Goal: Task Accomplishment & Management: Use online tool/utility

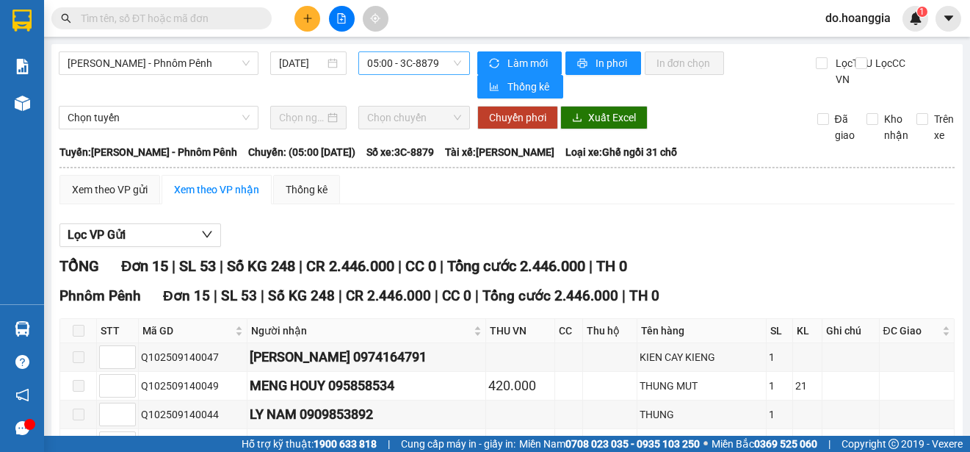
click at [402, 68] on span "05:00 - 3C-8879" at bounding box center [414, 63] width 94 height 22
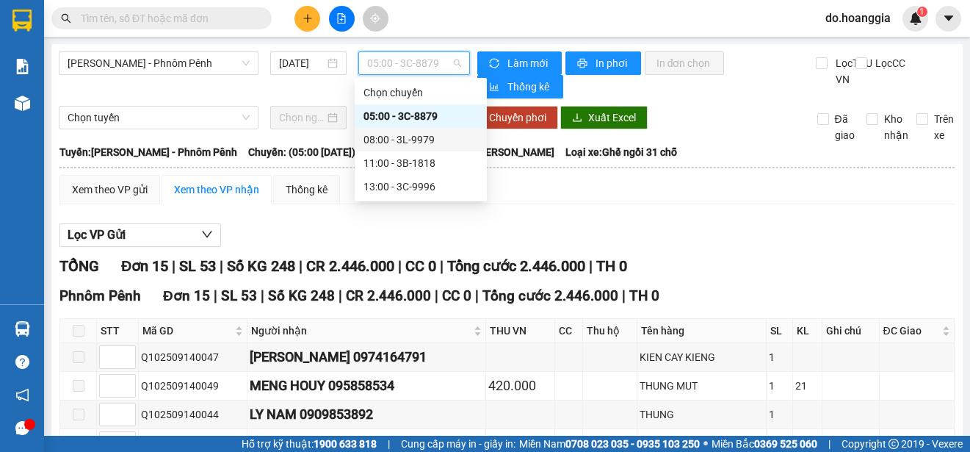
click at [416, 149] on div "08:00 - 3L-9979" at bounding box center [421, 140] width 132 height 24
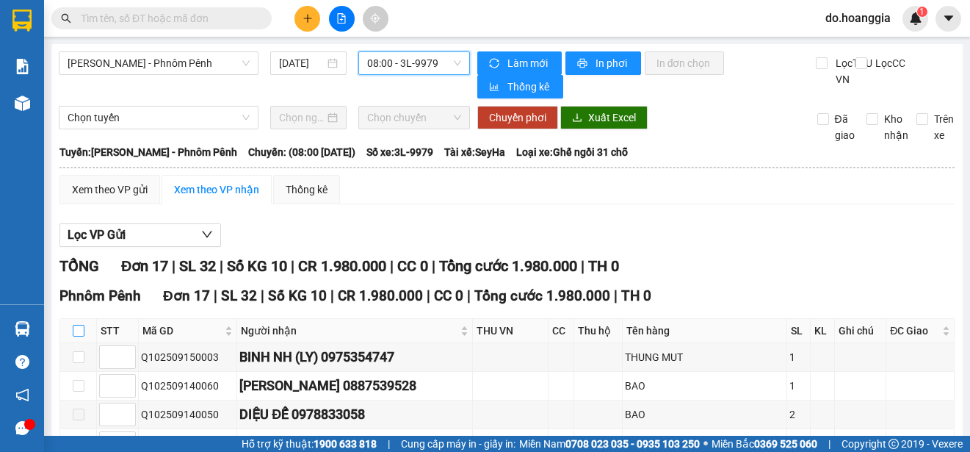
click at [76, 336] on input "checkbox" at bounding box center [79, 331] width 12 height 12
checkbox input "true"
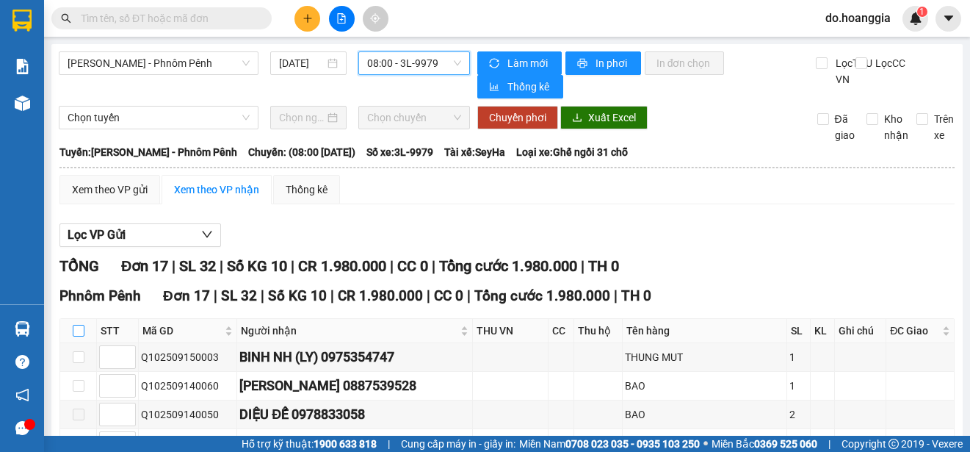
checkbox input "true"
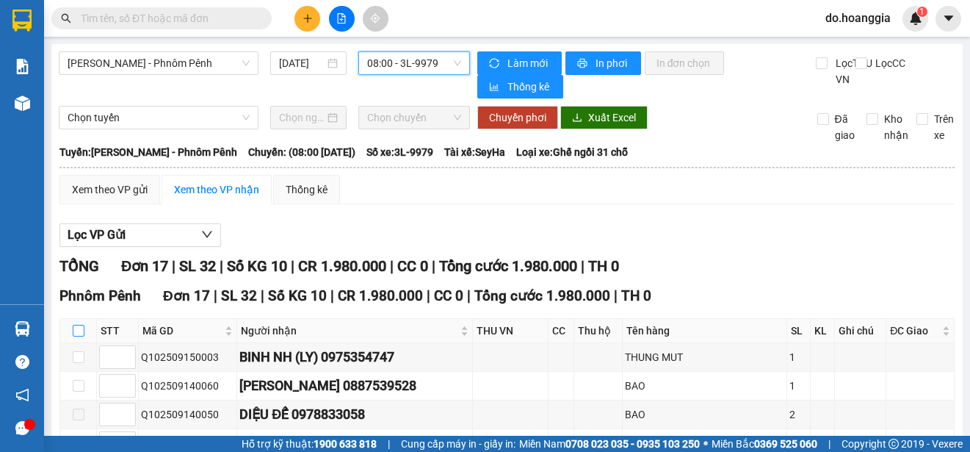
checkbox input "true"
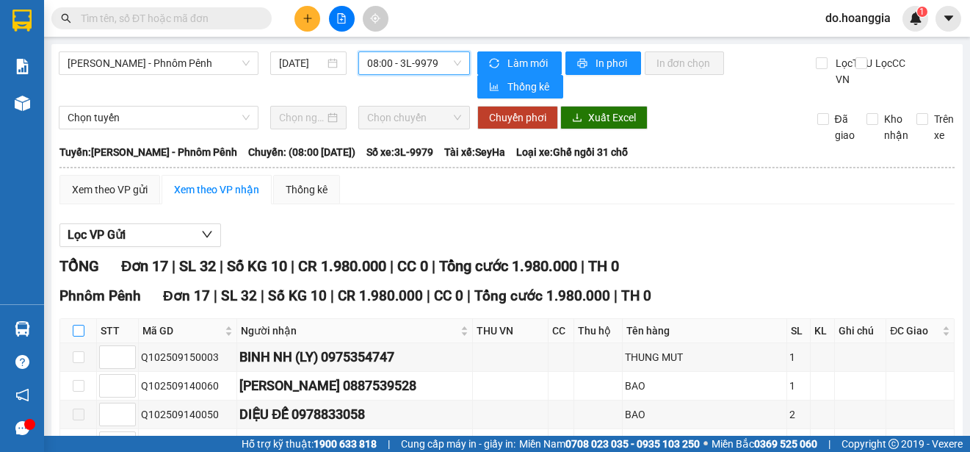
checkbox input "true"
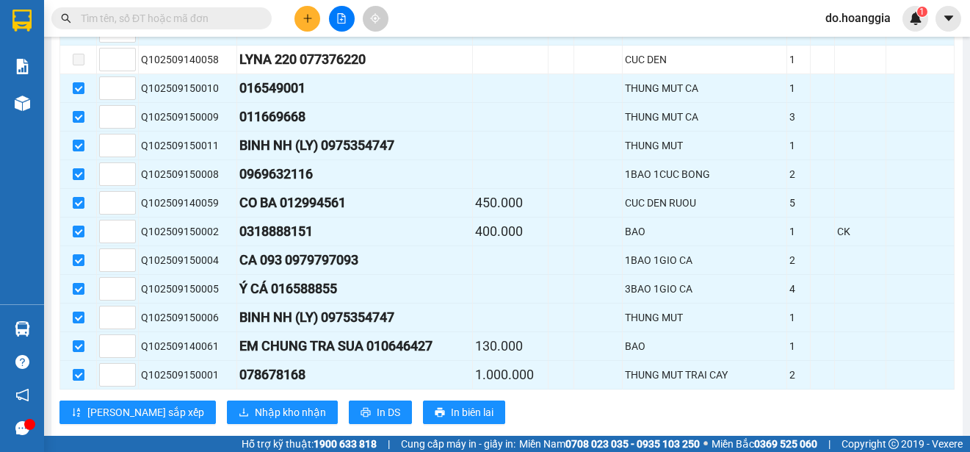
scroll to position [475, 0]
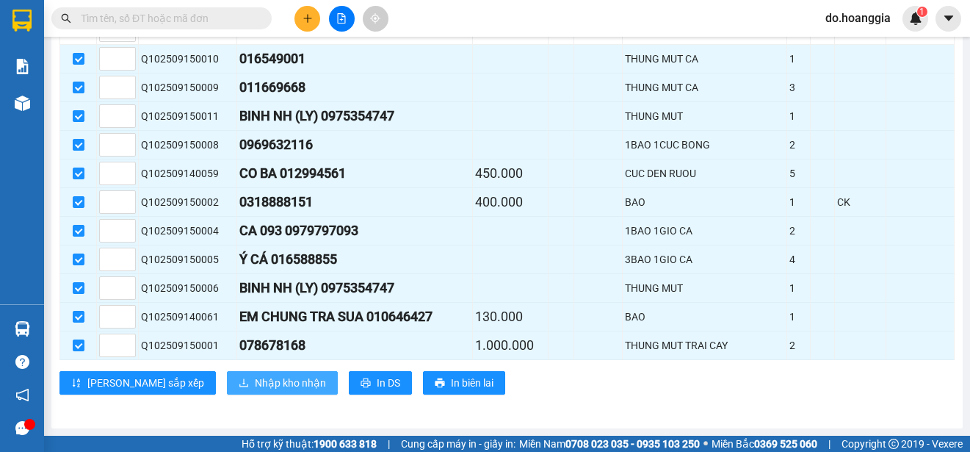
click at [255, 383] on span "Nhập kho nhận" at bounding box center [290, 383] width 71 height 16
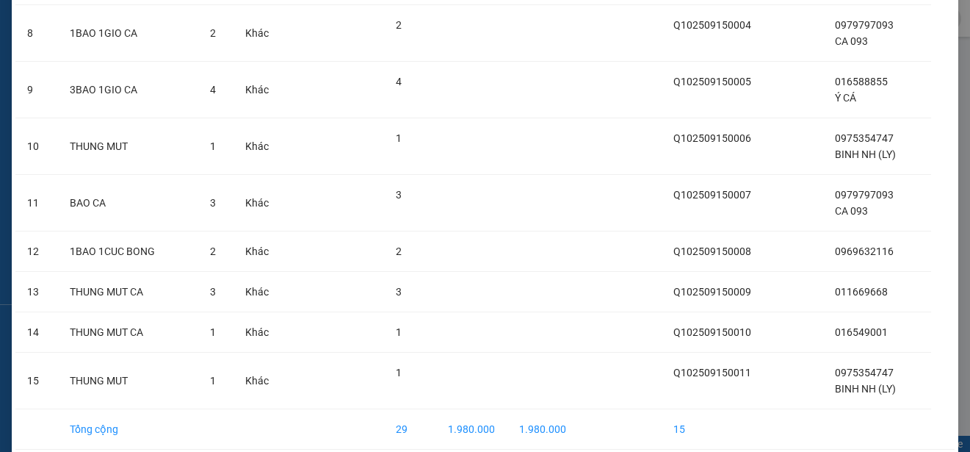
scroll to position [579, 0]
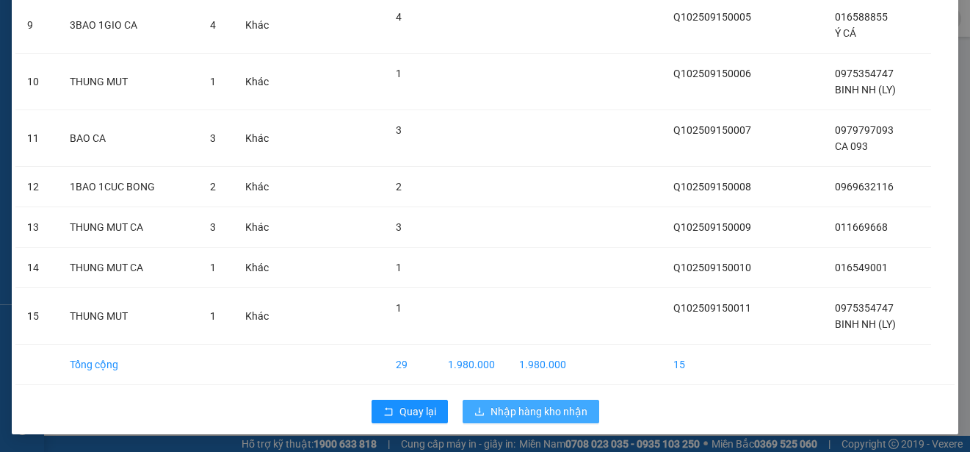
click at [543, 411] on span "Nhập hàng kho nhận" at bounding box center [539, 411] width 97 height 16
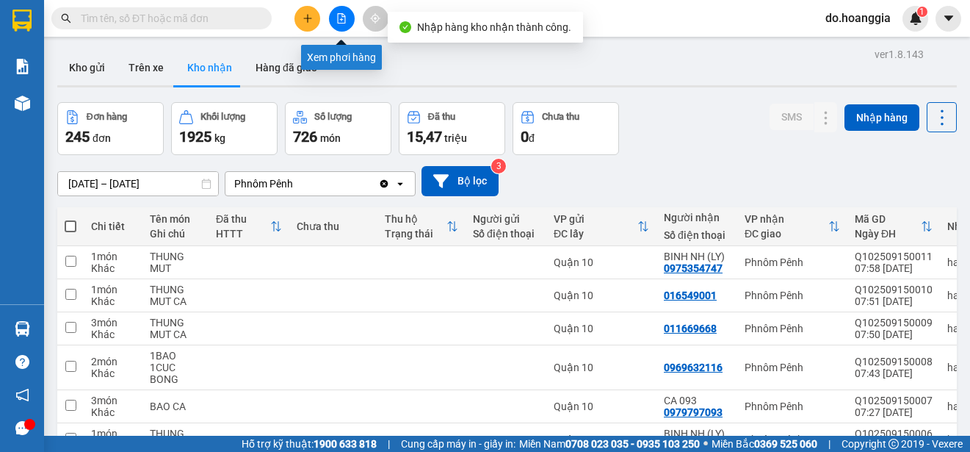
click at [342, 19] on icon "file-add" at bounding box center [342, 18] width 8 height 10
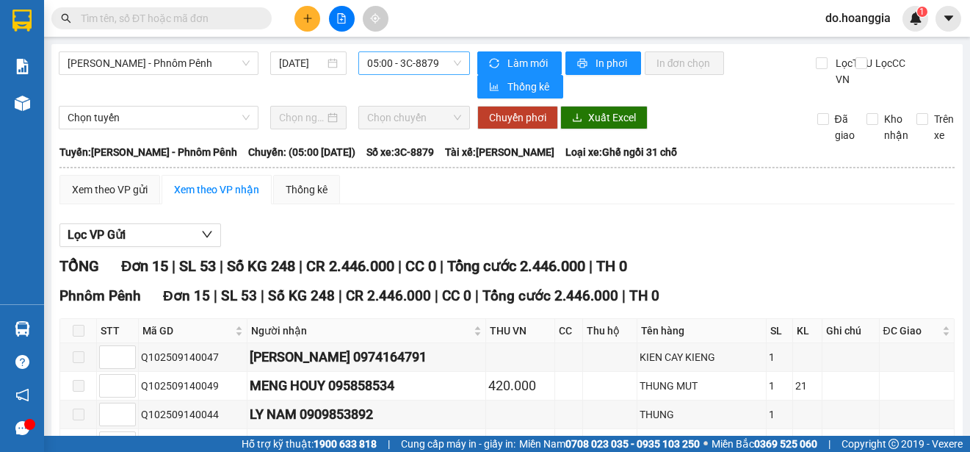
click at [426, 54] on span "05:00 - 3C-8879" at bounding box center [414, 63] width 94 height 22
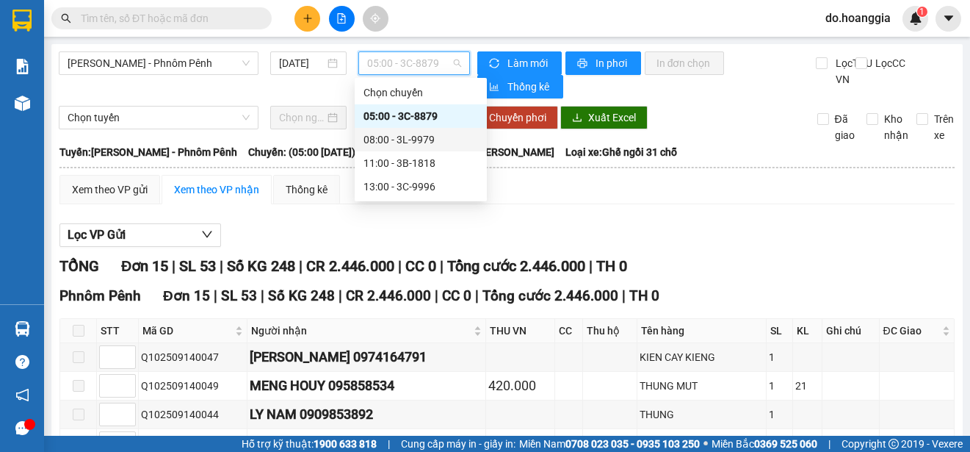
click at [417, 137] on div "08:00 - 3L-9979" at bounding box center [421, 139] width 115 height 16
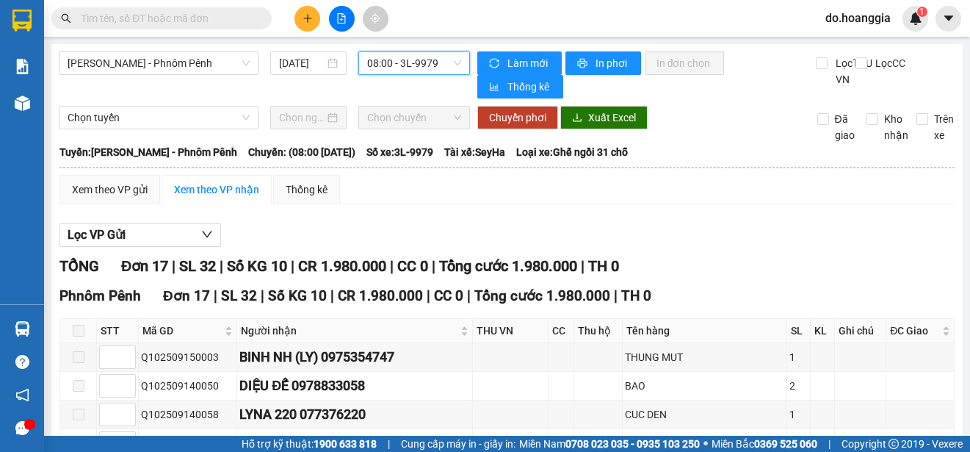
click at [405, 64] on span "08:00 - 3L-9979" at bounding box center [414, 63] width 94 height 22
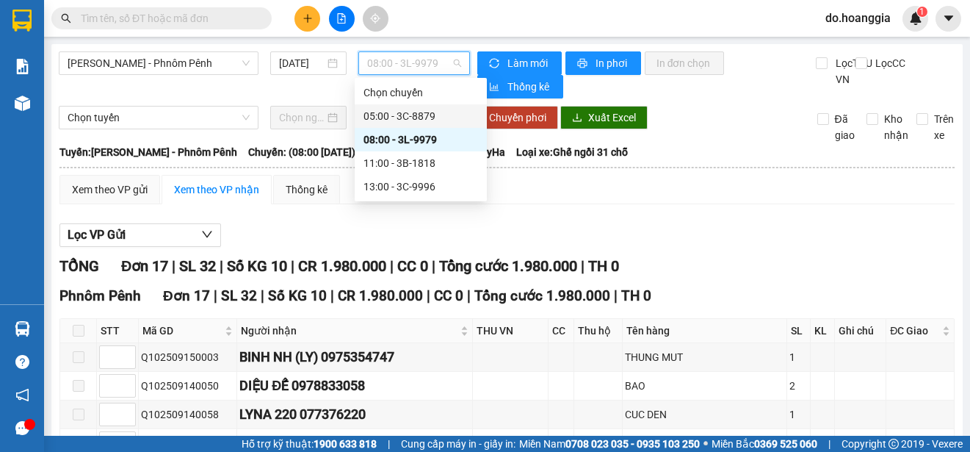
click at [425, 118] on div "05:00 - 3C-8879" at bounding box center [421, 116] width 115 height 16
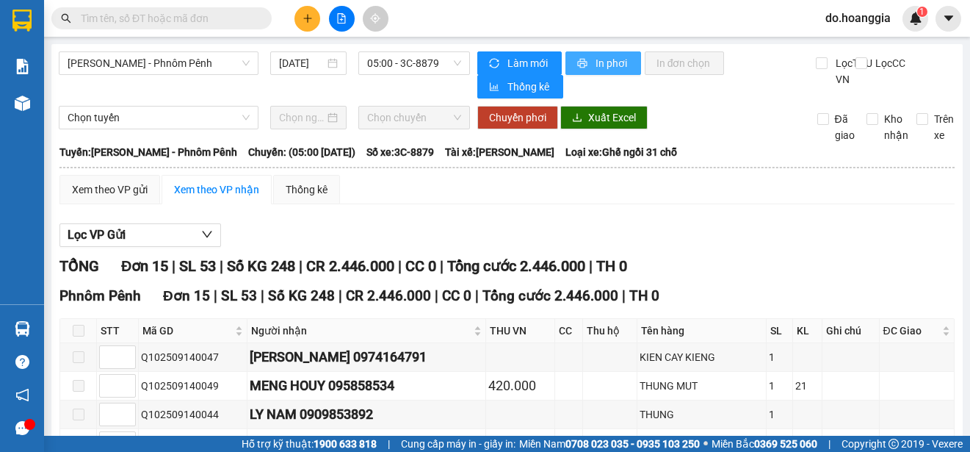
click at [604, 65] on span "In phơi" at bounding box center [613, 63] width 34 height 16
click at [421, 65] on span "05:00 - 3C-8879" at bounding box center [414, 63] width 94 height 22
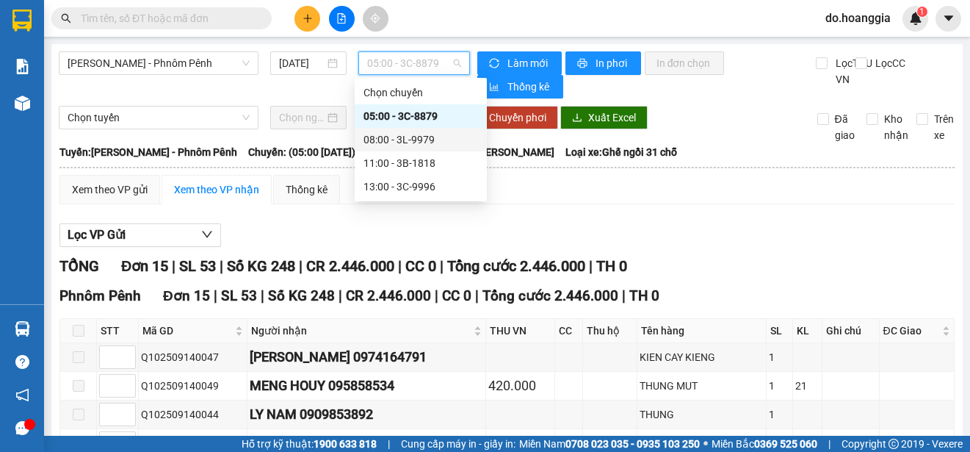
click at [424, 140] on div "08:00 - 3L-9979" at bounding box center [421, 139] width 115 height 16
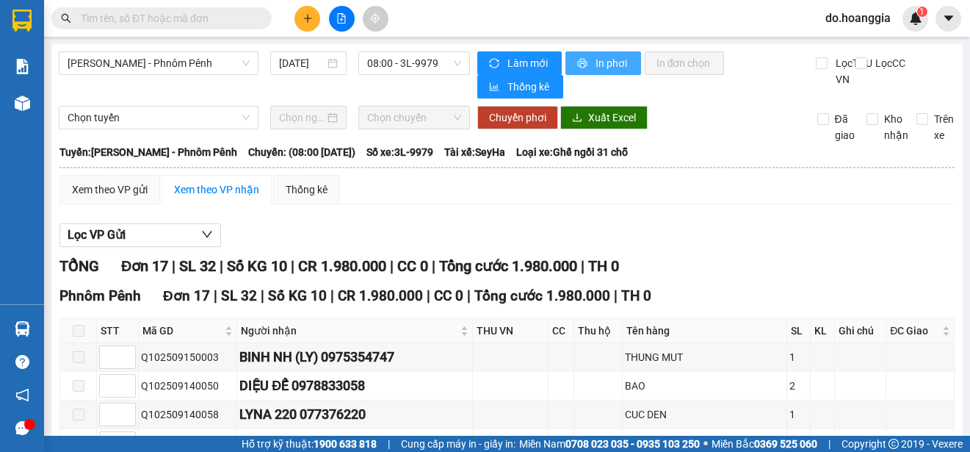
click at [603, 62] on span "In phơi" at bounding box center [613, 63] width 34 height 16
